Goal: Task Accomplishment & Management: Manage account settings

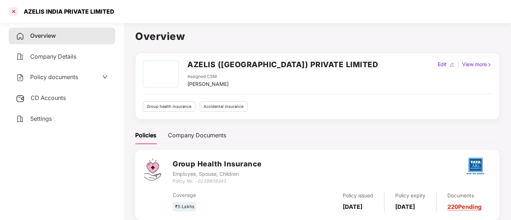
click at [15, 10] on div at bounding box center [14, 12] width 12 height 12
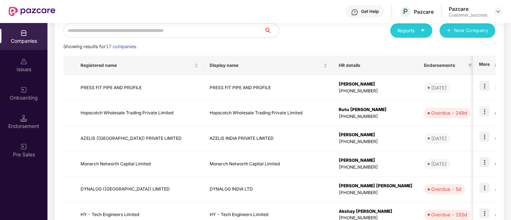
scroll to position [87, 0]
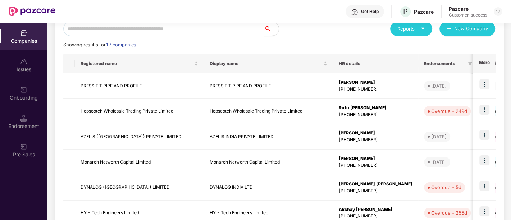
click at [245, 44] on div "Showing results for 17 companies." at bounding box center [279, 44] width 432 height 7
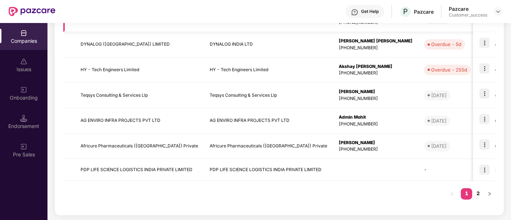
scroll to position [0, 0]
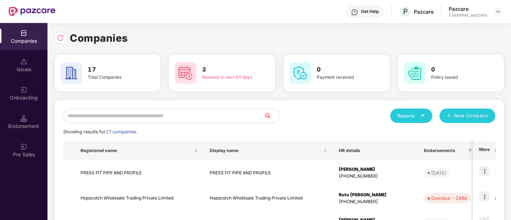
click at [287, 121] on div "Reports New Company" at bounding box center [388, 116] width 216 height 14
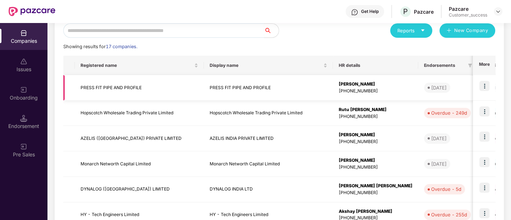
scroll to position [87, 0]
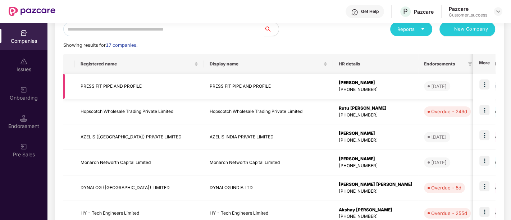
click at [487, 85] on img at bounding box center [485, 85] width 10 height 10
click at [268, 53] on div "Reports New Company Showing results for 17 companies. Registered name Display n…" at bounding box center [279, 186] width 432 height 328
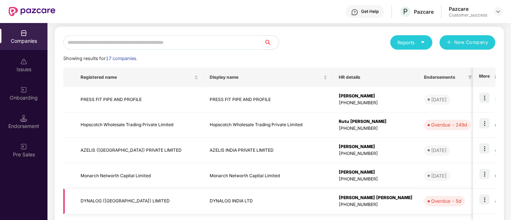
scroll to position [40, 0]
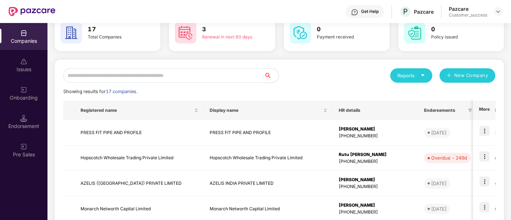
click at [318, 76] on div "Reports New Company" at bounding box center [388, 75] width 216 height 14
click at [31, 97] on div "Onboarding" at bounding box center [23, 97] width 47 height 7
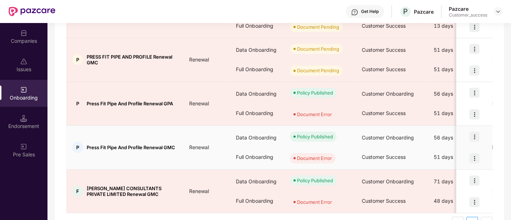
scroll to position [146, 0]
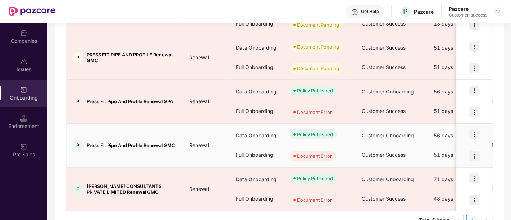
click at [474, 152] on img at bounding box center [475, 156] width 10 height 10
click at [474, 135] on img at bounding box center [475, 135] width 10 height 10
click at [485, 153] on div at bounding box center [475, 156] width 36 height 22
click at [470, 155] on img at bounding box center [475, 156] width 10 height 10
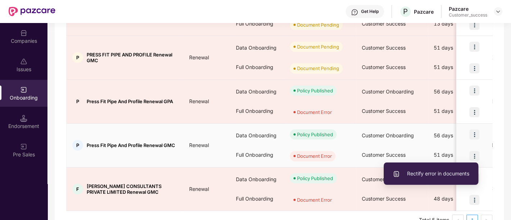
click at [430, 175] on span "Rectify error in documents" at bounding box center [431, 174] width 77 height 8
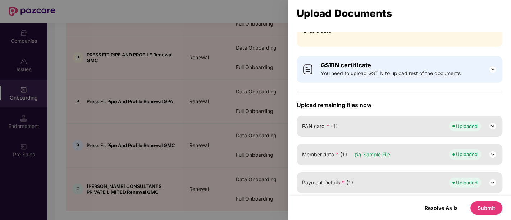
scroll to position [0, 0]
click at [439, 212] on button "Resolve As Is" at bounding box center [441, 208] width 47 height 10
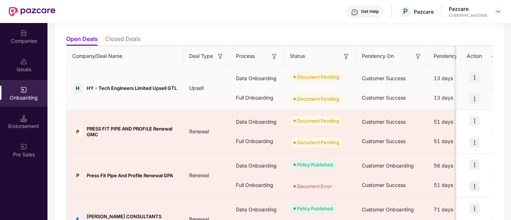
scroll to position [118, 0]
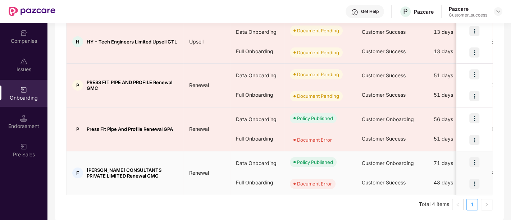
click at [476, 184] on img at bounding box center [475, 184] width 10 height 10
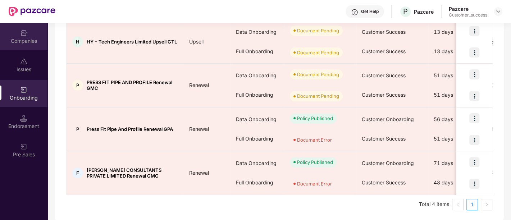
click at [33, 37] on div "Companies" at bounding box center [23, 40] width 47 height 7
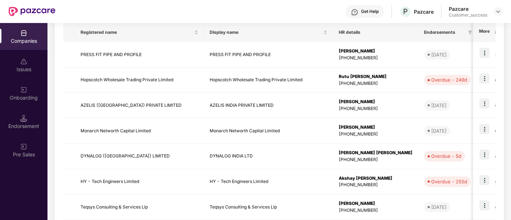
scroll to position [0, 0]
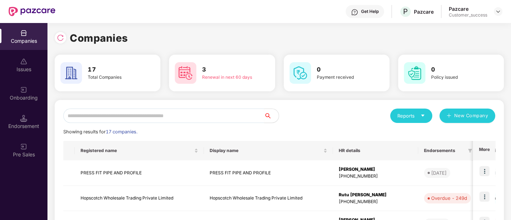
click at [9, 11] on img at bounding box center [32, 11] width 47 height 9
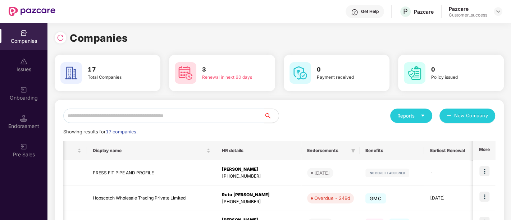
click at [224, 76] on div "Renewal in next 60 days" at bounding box center [228, 77] width 53 height 7
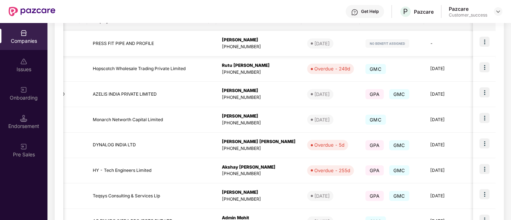
scroll to position [230, 0]
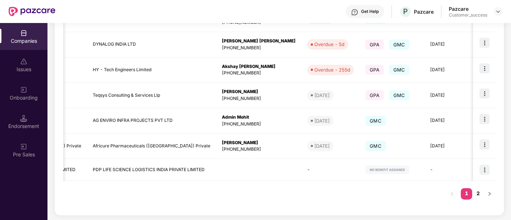
click at [234, 186] on div "Registered name Display name HR details Endorsements Benefits Earliest Renewal …" at bounding box center [279, 59] width 432 height 296
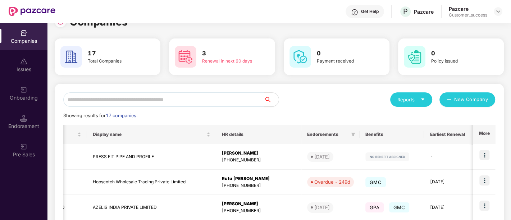
scroll to position [12, 0]
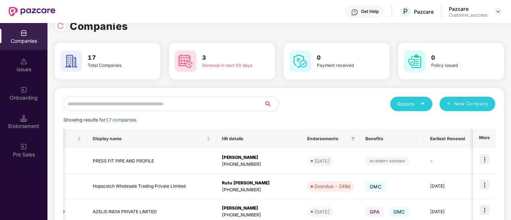
click at [336, 101] on div "Reports New Company" at bounding box center [388, 104] width 216 height 14
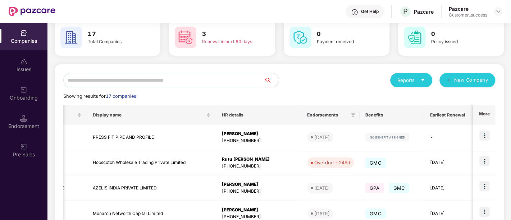
scroll to position [35, 0]
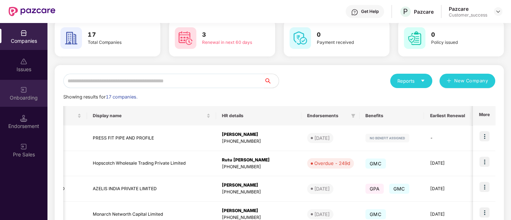
click at [19, 96] on div "Onboarding" at bounding box center [23, 97] width 47 height 7
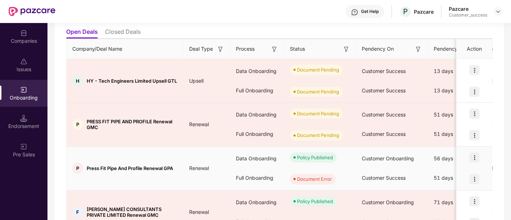
scroll to position [118, 0]
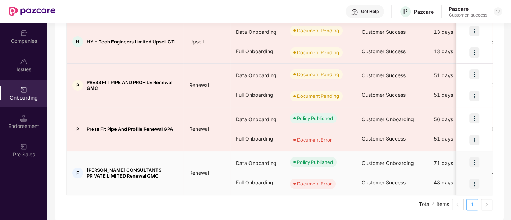
click at [475, 182] on img at bounding box center [475, 184] width 10 height 10
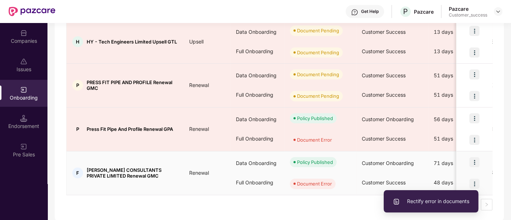
click at [422, 204] on span "Rectify error in documents" at bounding box center [431, 202] width 77 height 8
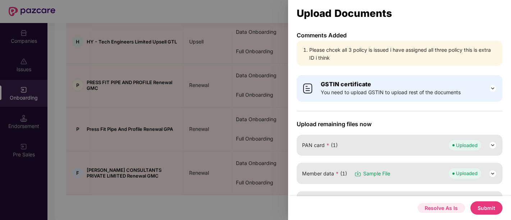
click at [432, 210] on button "Resolve As Is" at bounding box center [441, 208] width 47 height 10
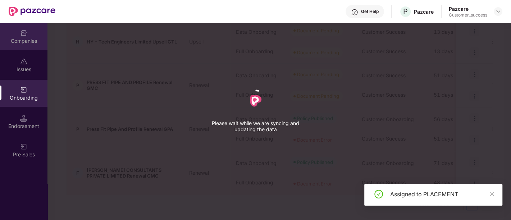
click at [41, 37] on div "Companies" at bounding box center [23, 40] width 47 height 7
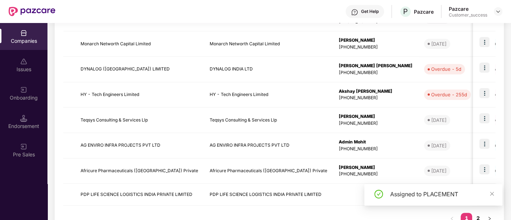
scroll to position [230, 0]
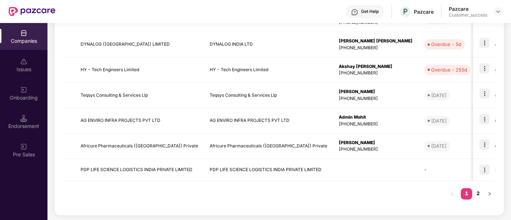
click at [26, 68] on div "Issues" at bounding box center [23, 69] width 47 height 7
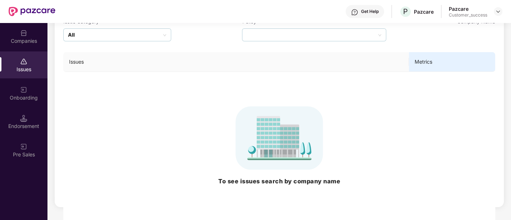
scroll to position [0, 0]
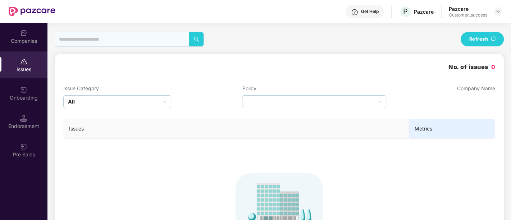
click at [20, 42] on div "Companies" at bounding box center [23, 40] width 47 height 7
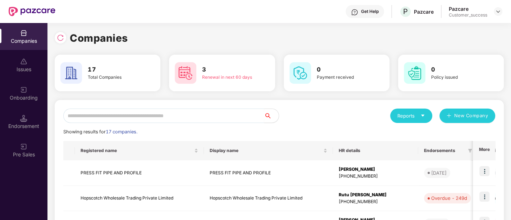
click at [162, 35] on div "Companies" at bounding box center [279, 38] width 449 height 16
click at [147, 33] on div "Companies" at bounding box center [279, 38] width 449 height 16
click at [65, 38] on div at bounding box center [61, 38] width 12 height 12
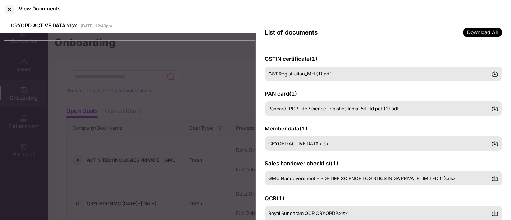
scroll to position [62, 0]
